Goal: Check status: Check status

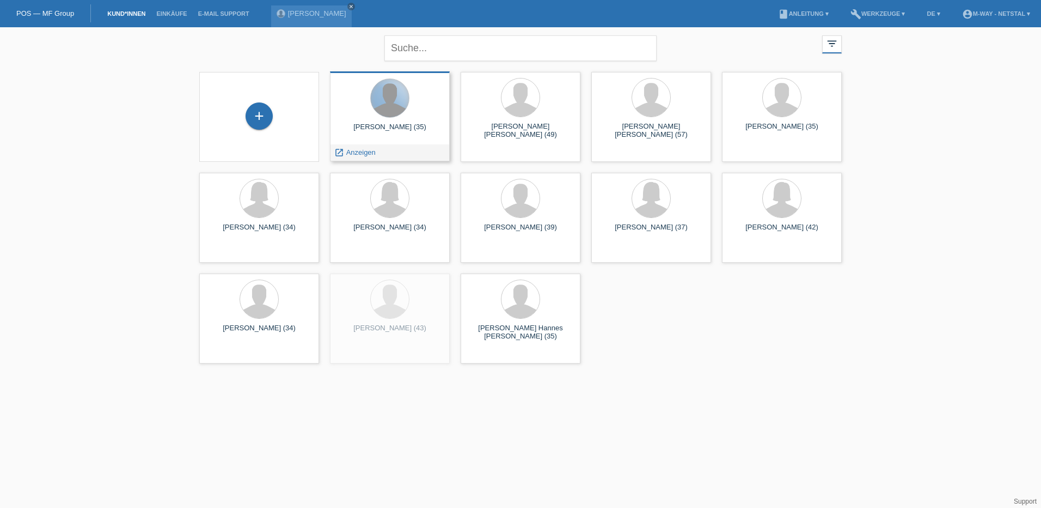
click at [382, 109] on div at bounding box center [390, 98] width 38 height 38
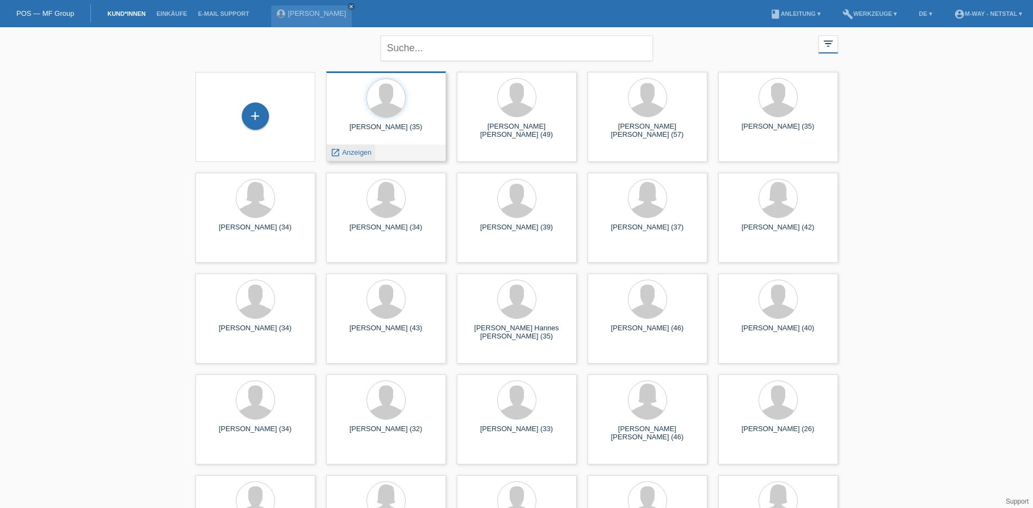
click at [360, 150] on span "Anzeigen" at bounding box center [356, 152] width 29 height 8
